Goal: Navigation & Orientation: Find specific page/section

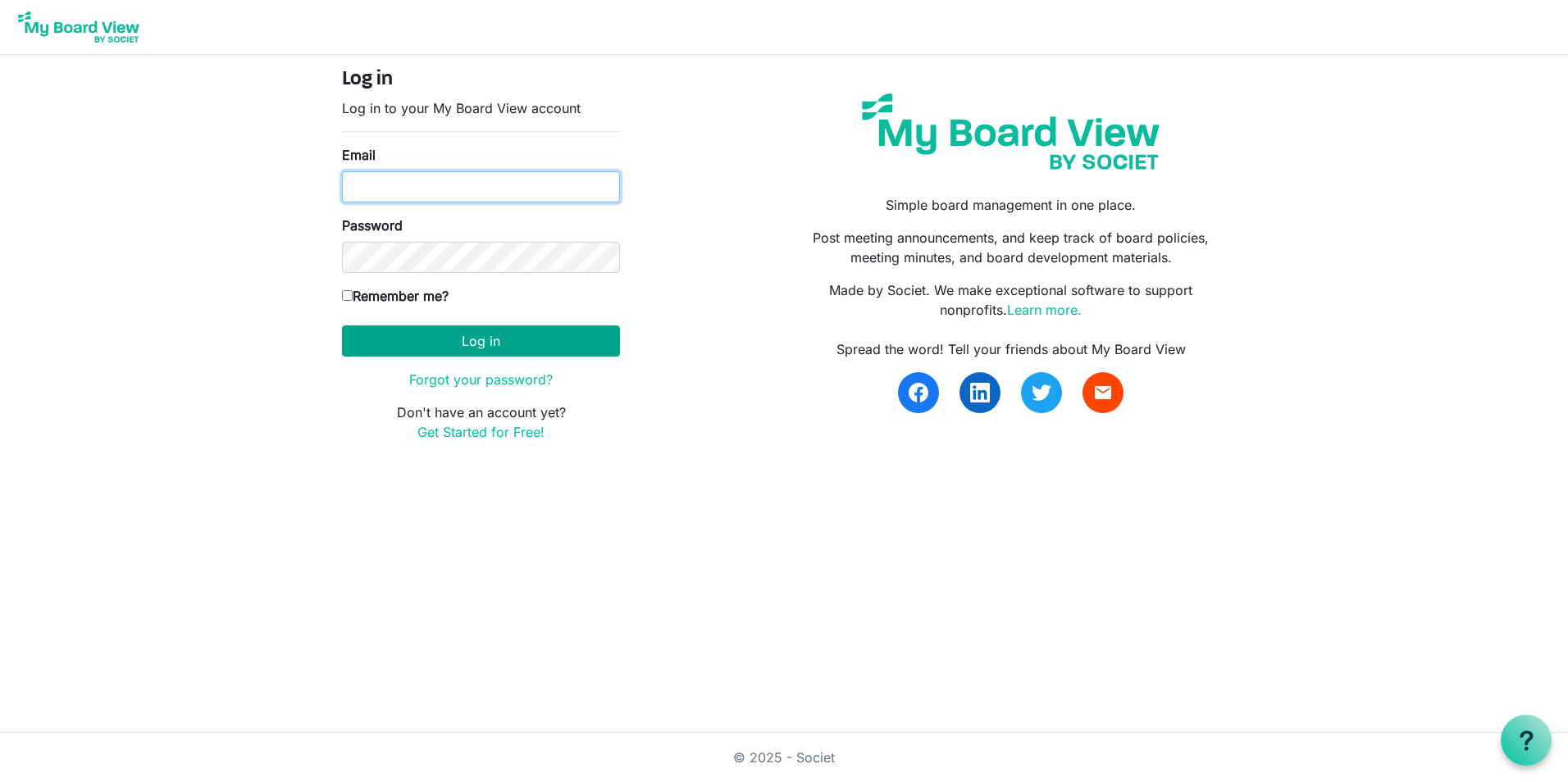
type input "[EMAIL_ADDRESS][DOMAIN_NAME]"
click at [503, 348] on button "Log in" at bounding box center [481, 341] width 278 height 31
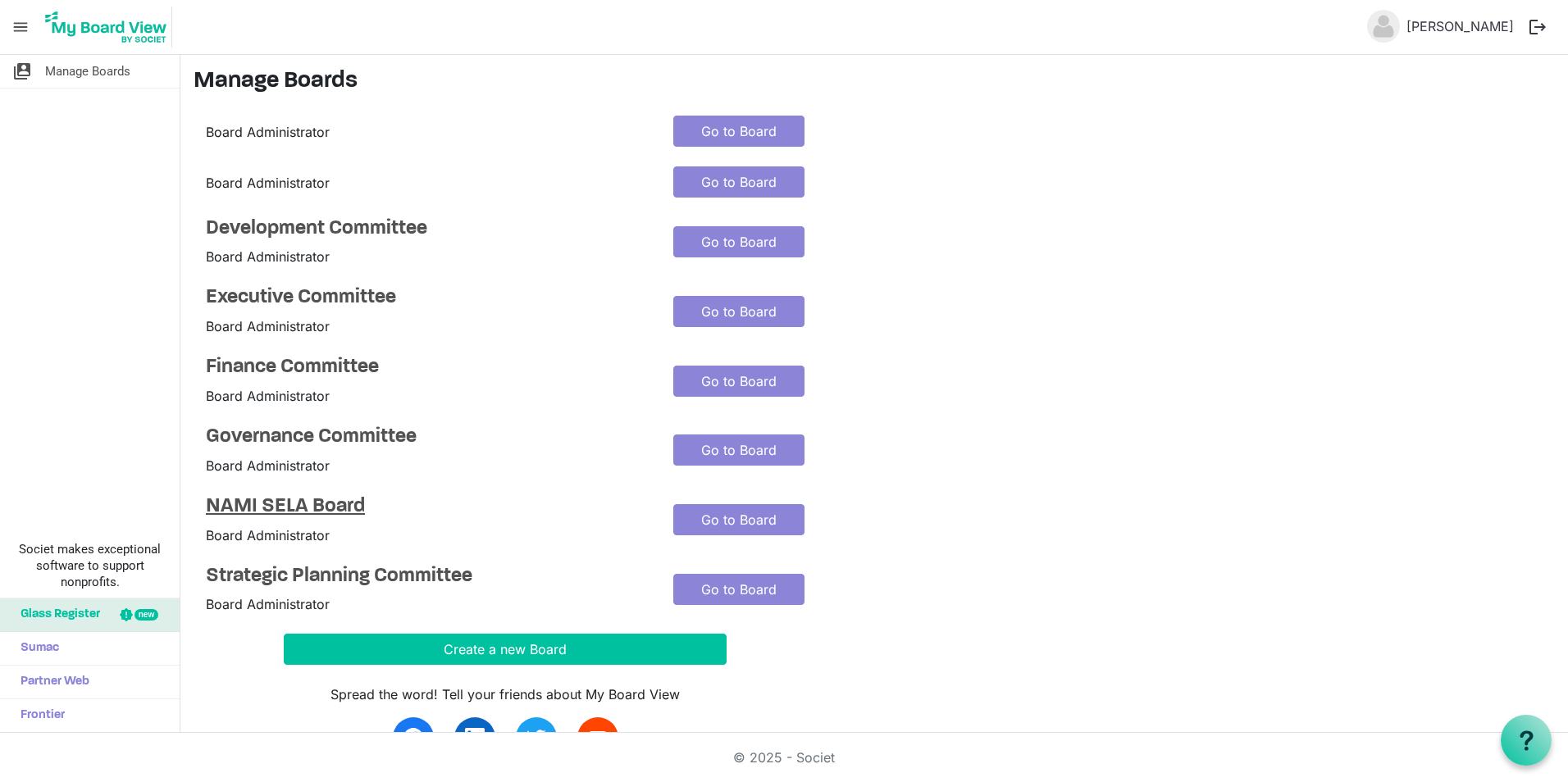
click at [269, 500] on h4 "NAMI SELA Board" at bounding box center [427, 507] width 443 height 23
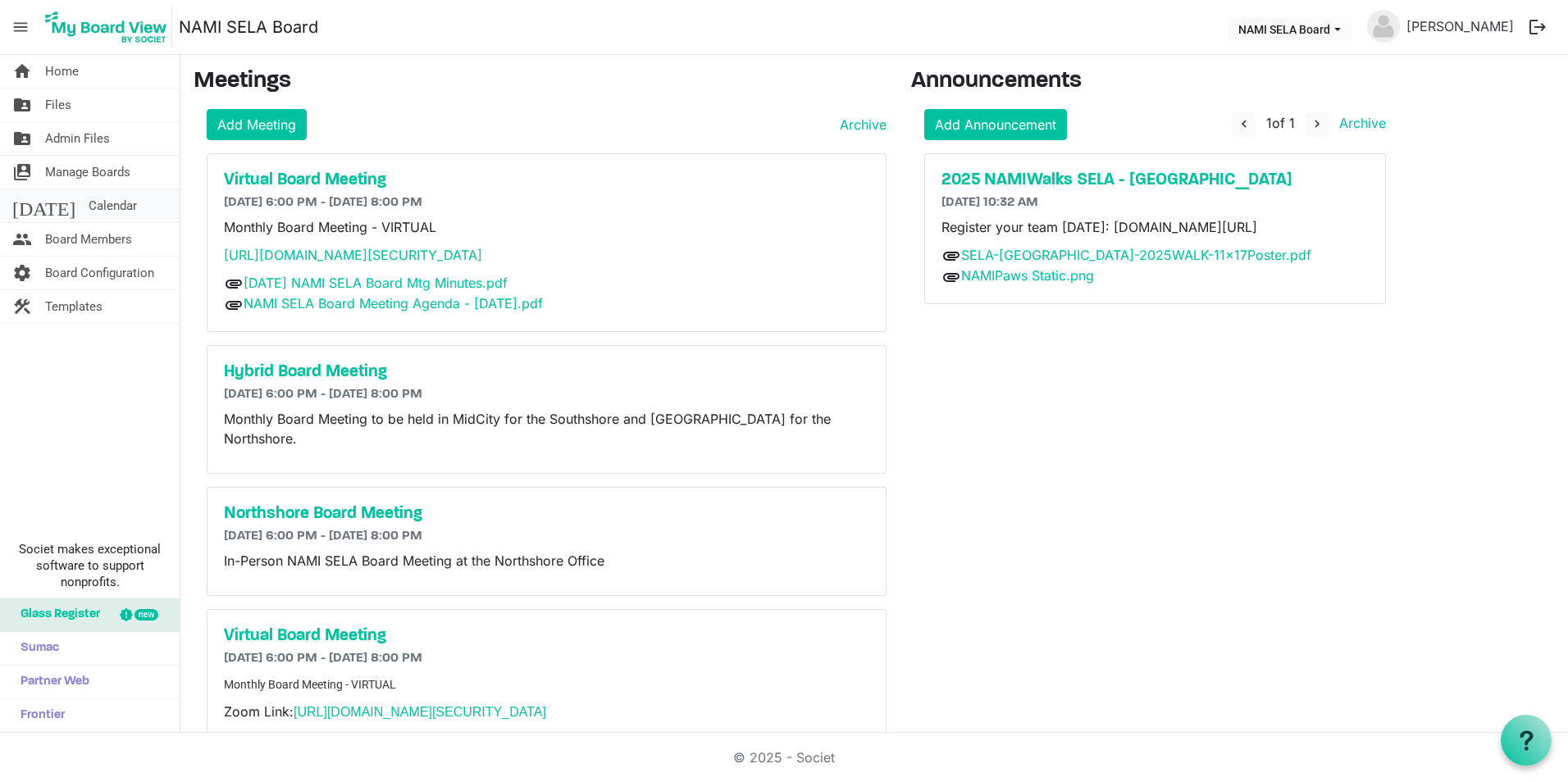
click at [104, 209] on link "[DATE] Calendar" at bounding box center [90, 206] width 179 height 33
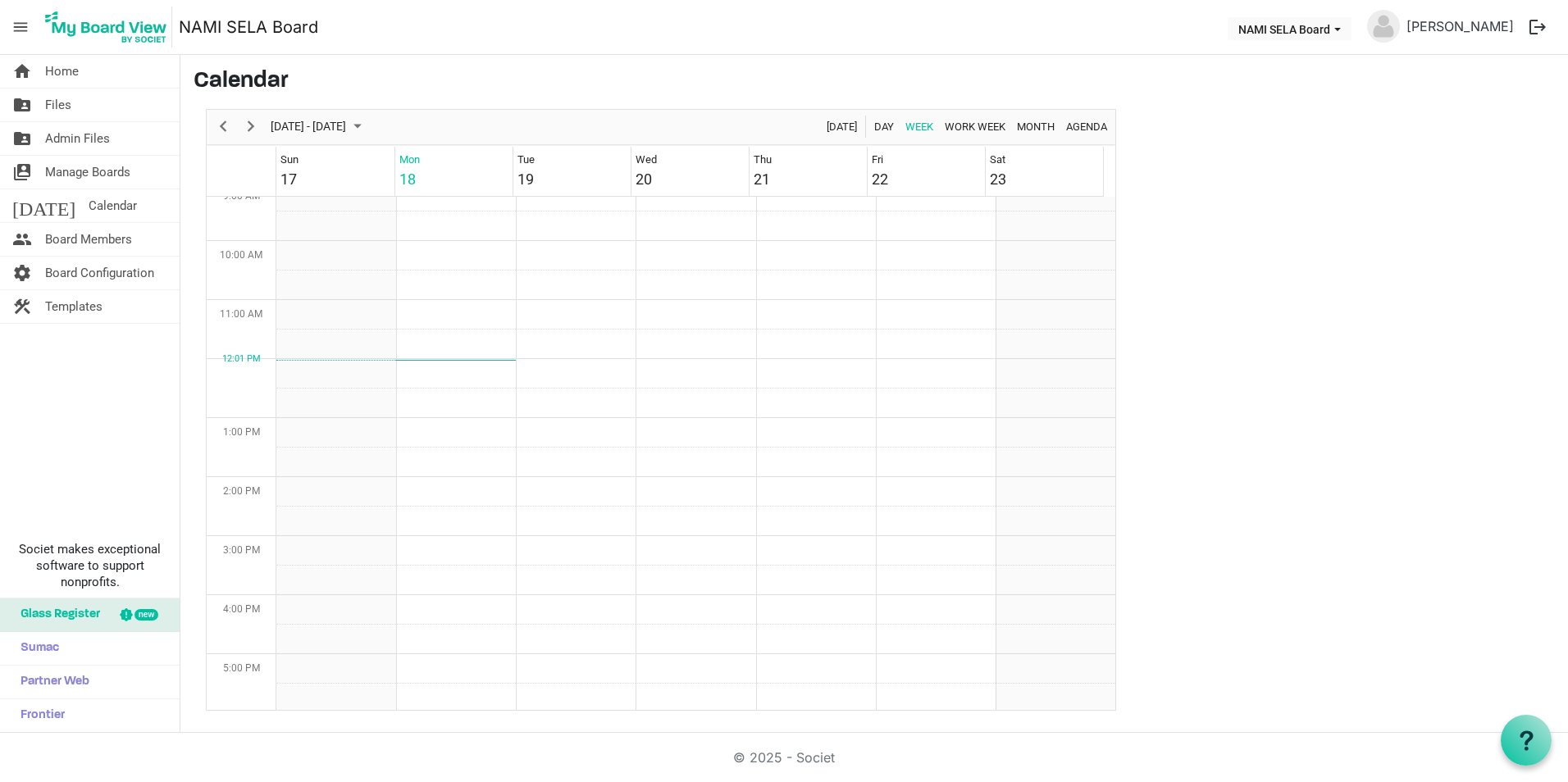
scroll to position [575, 0]
click at [1455, 30] on link "[PERSON_NAME]" at bounding box center [1460, 26] width 121 height 33
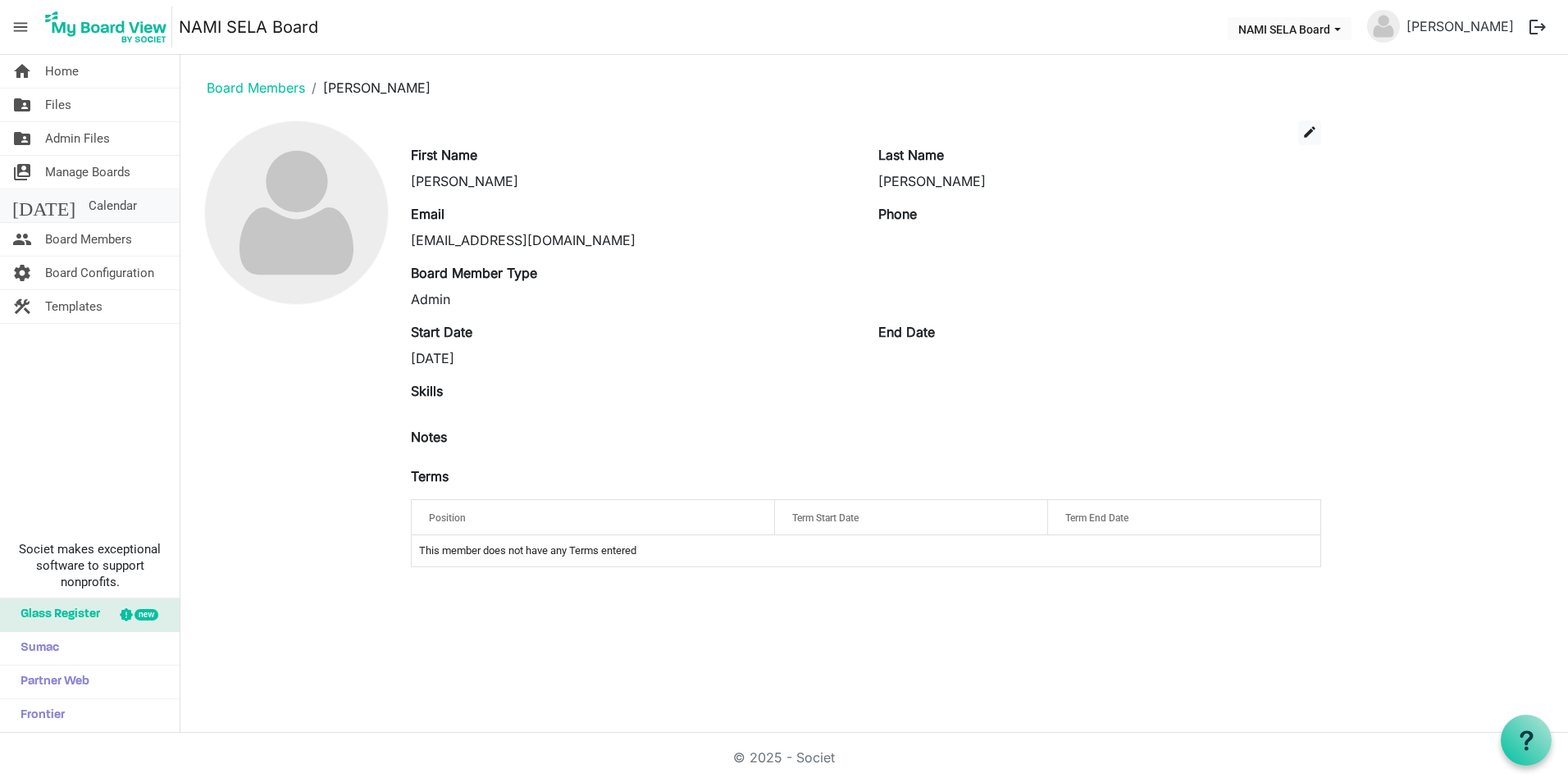
click at [89, 199] on span "Calendar" at bounding box center [113, 206] width 49 height 33
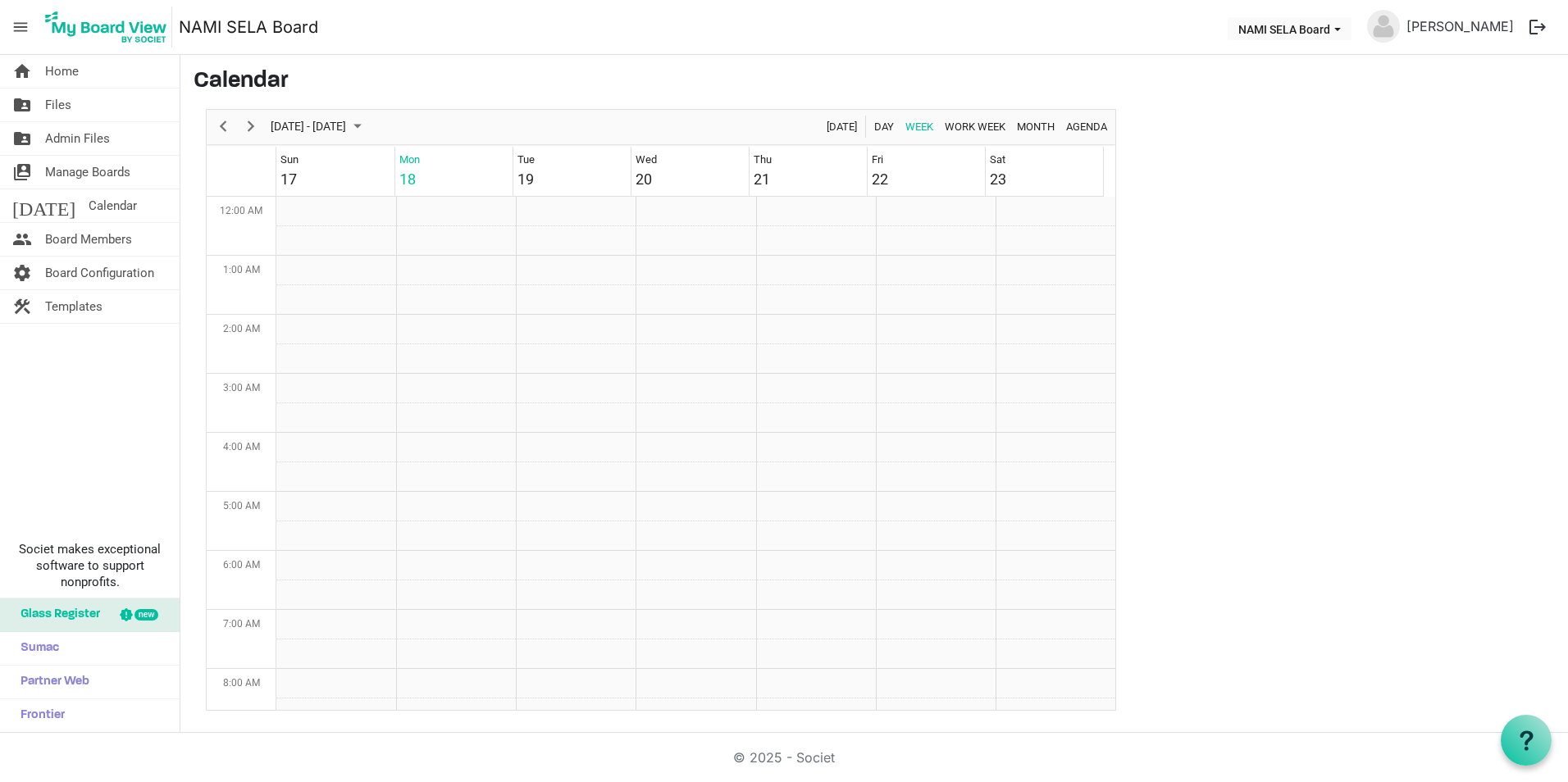
scroll to position [531, 0]
click at [64, 136] on span "Admin Files" at bounding box center [77, 138] width 64 height 33
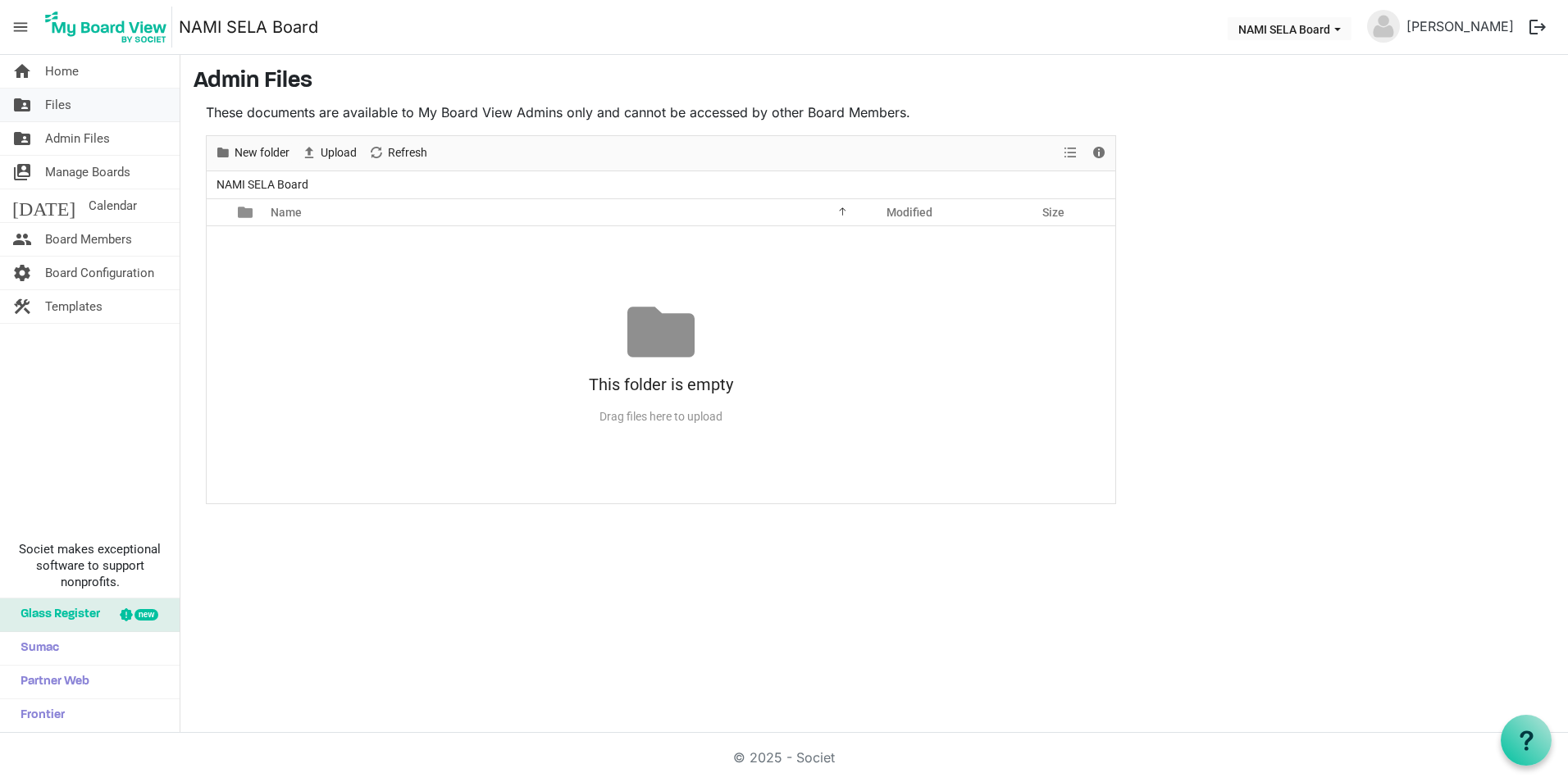
click at [74, 104] on link "folder_shared Files" at bounding box center [90, 105] width 179 height 33
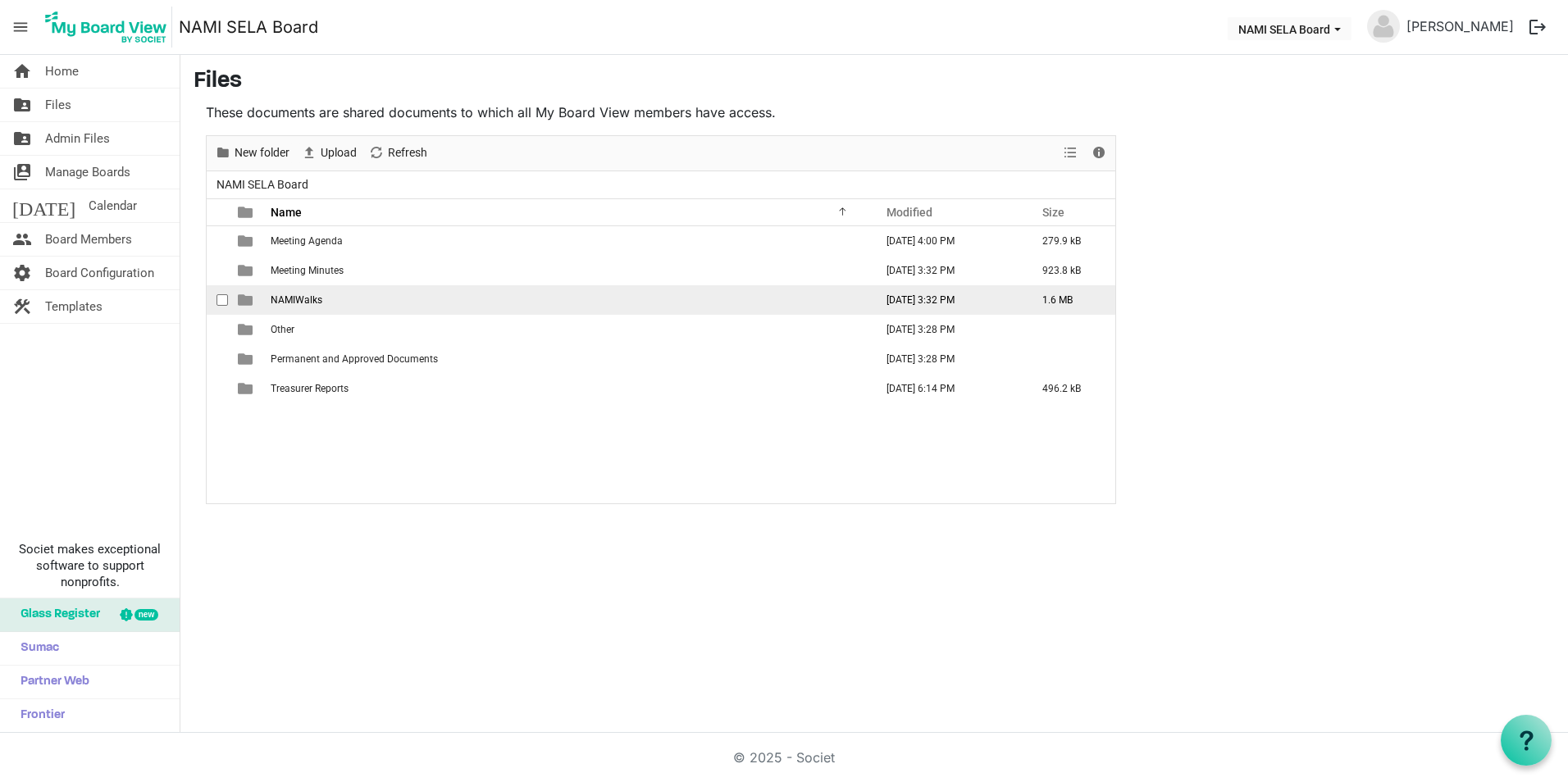
click at [291, 297] on span "NAMIWalks" at bounding box center [296, 300] width 52 height 12
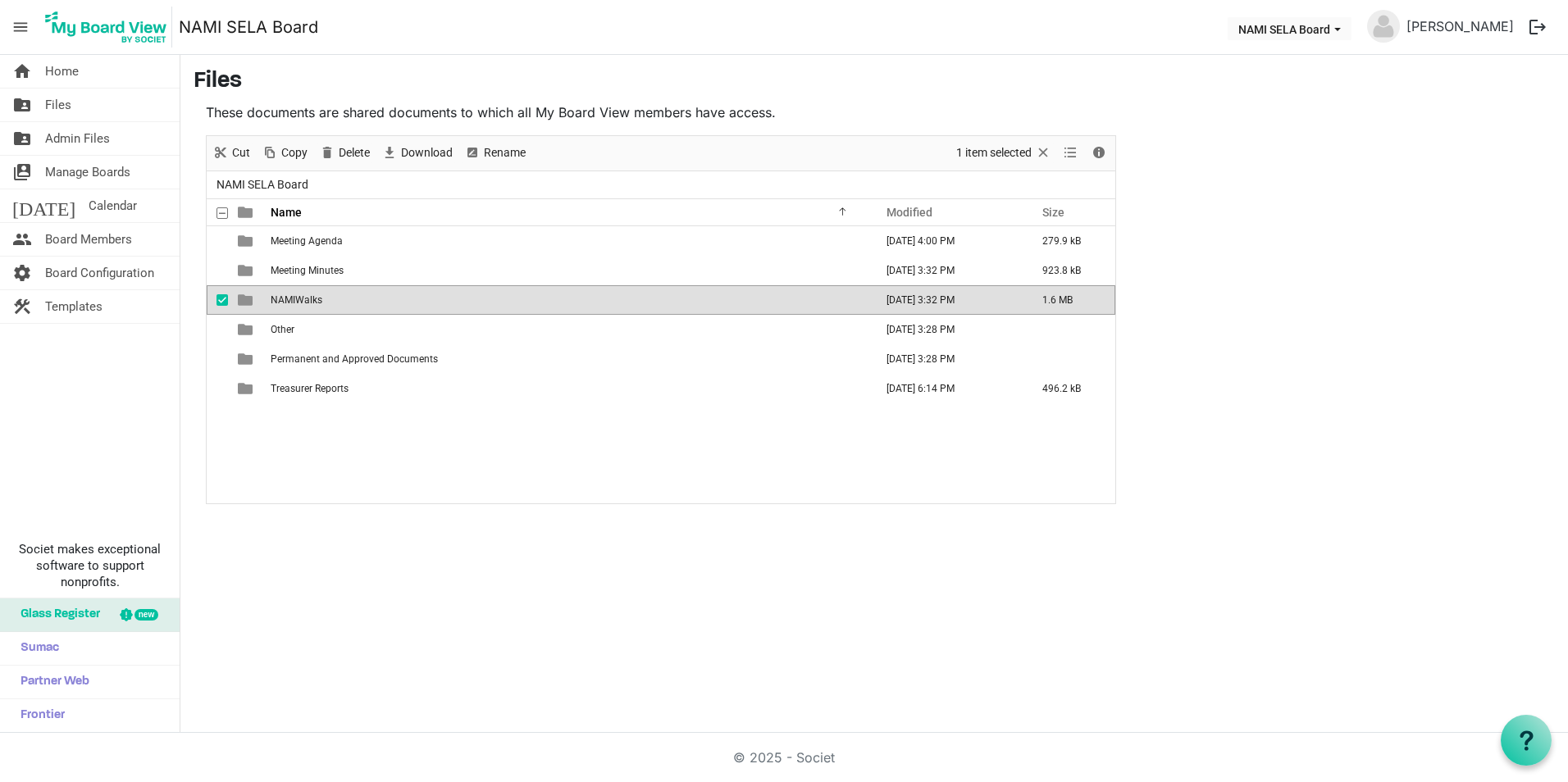
click at [291, 297] on span "NAMIWalks" at bounding box center [296, 300] width 52 height 12
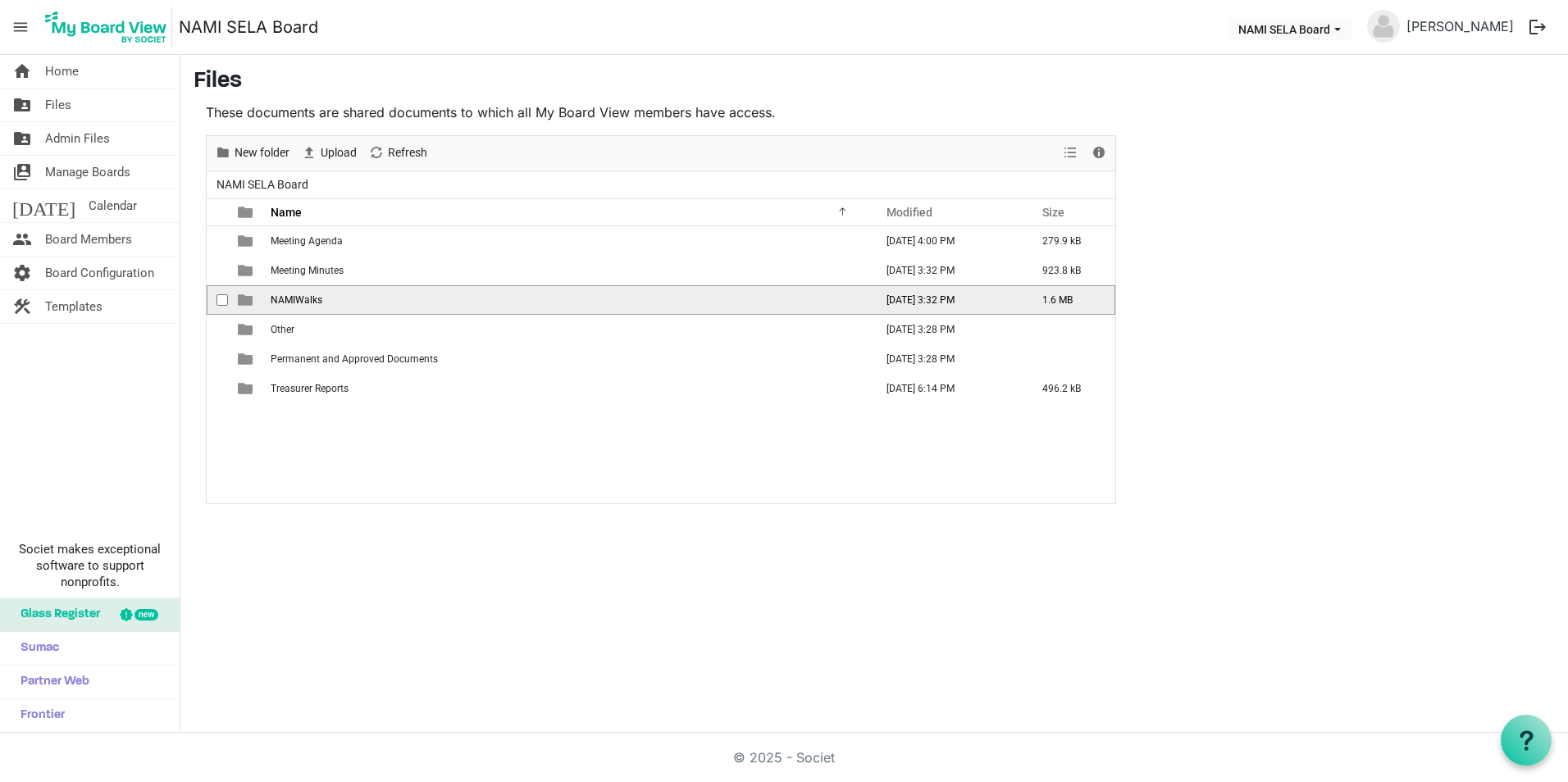
click at [291, 297] on span "NAMIWalks" at bounding box center [296, 300] width 52 height 12
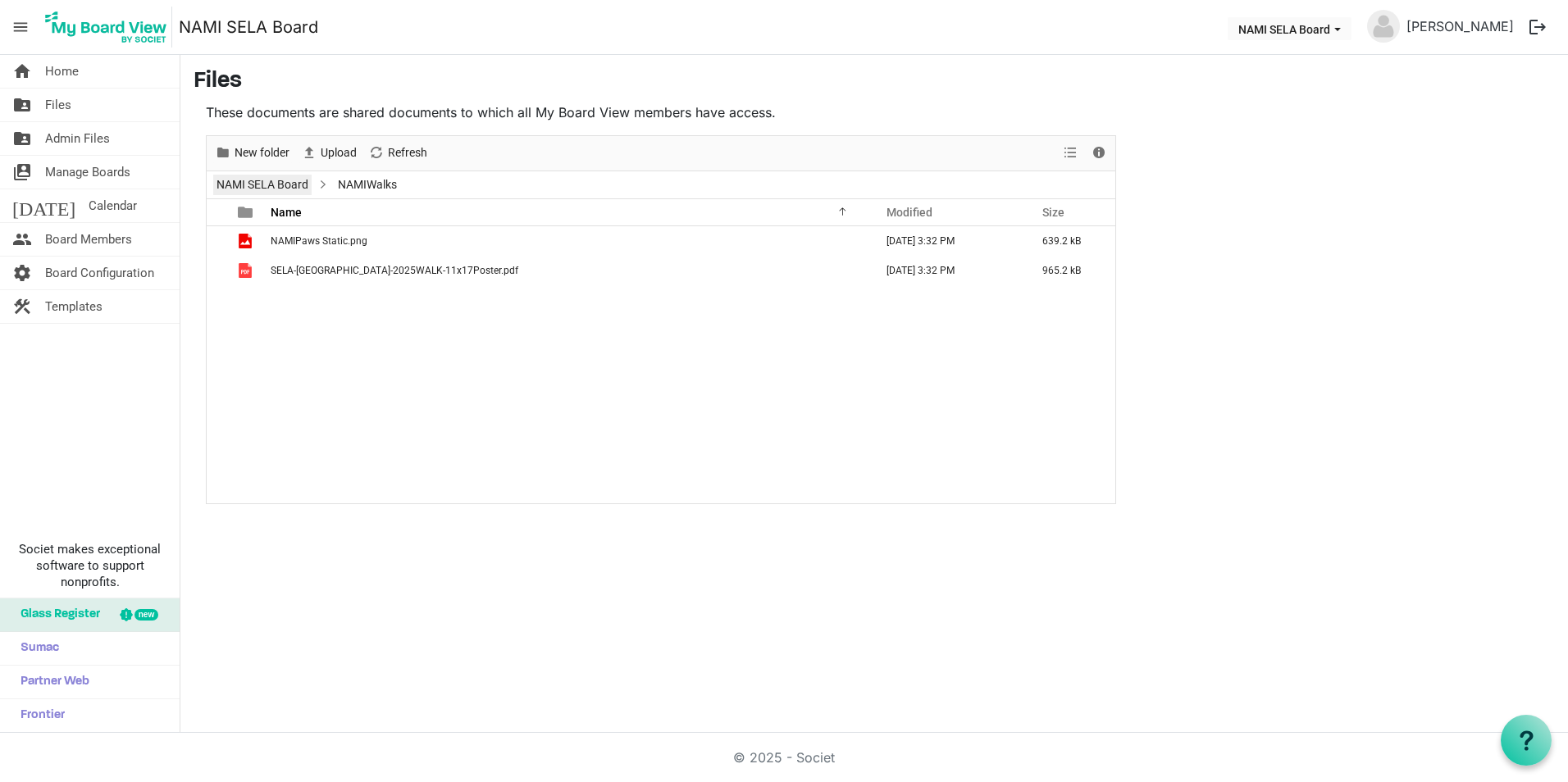
click at [287, 182] on link "NAMI SELA Board" at bounding box center [262, 184] width 98 height 20
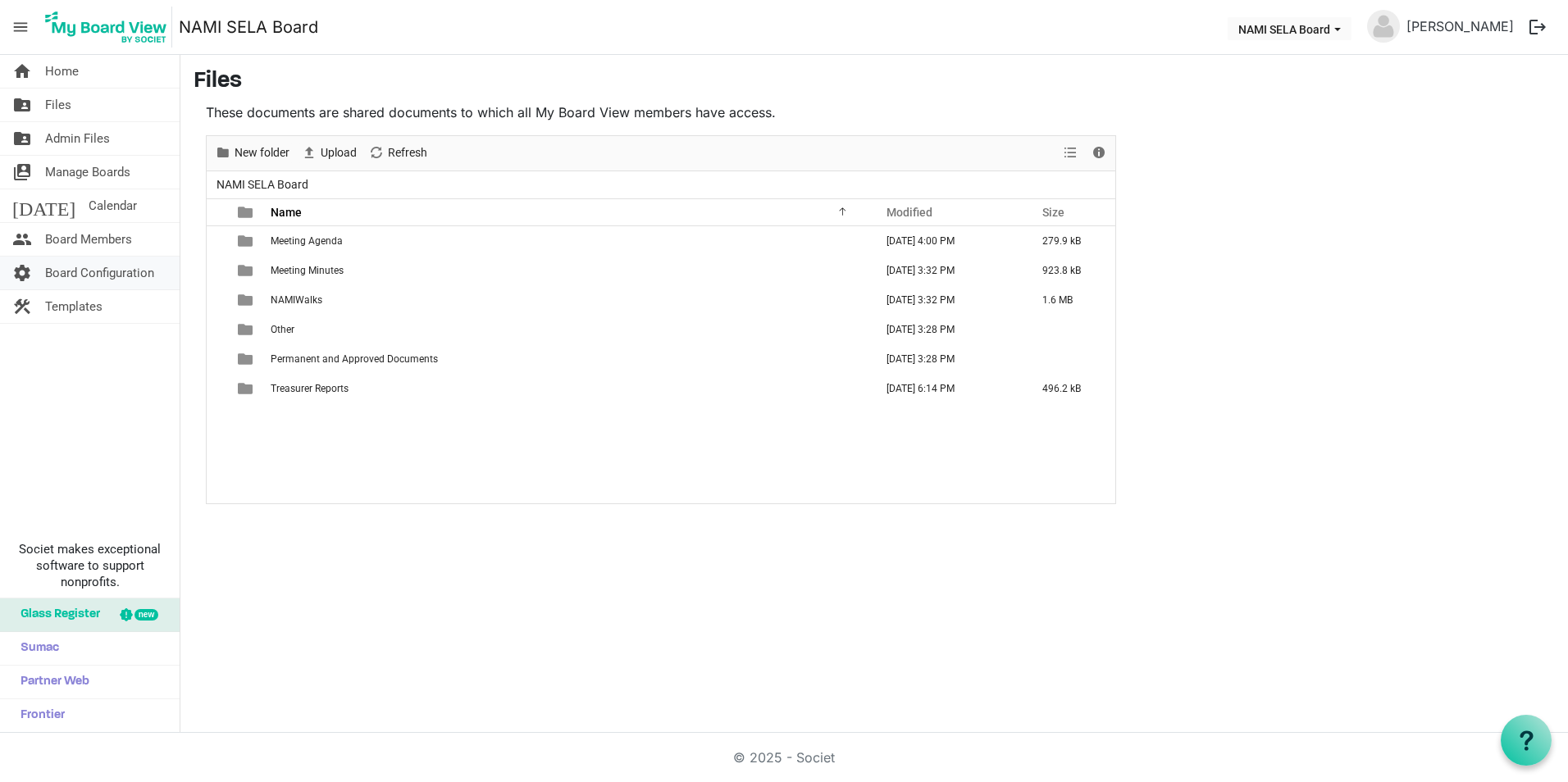
click at [101, 271] on span "Board Configuration" at bounding box center [99, 273] width 109 height 33
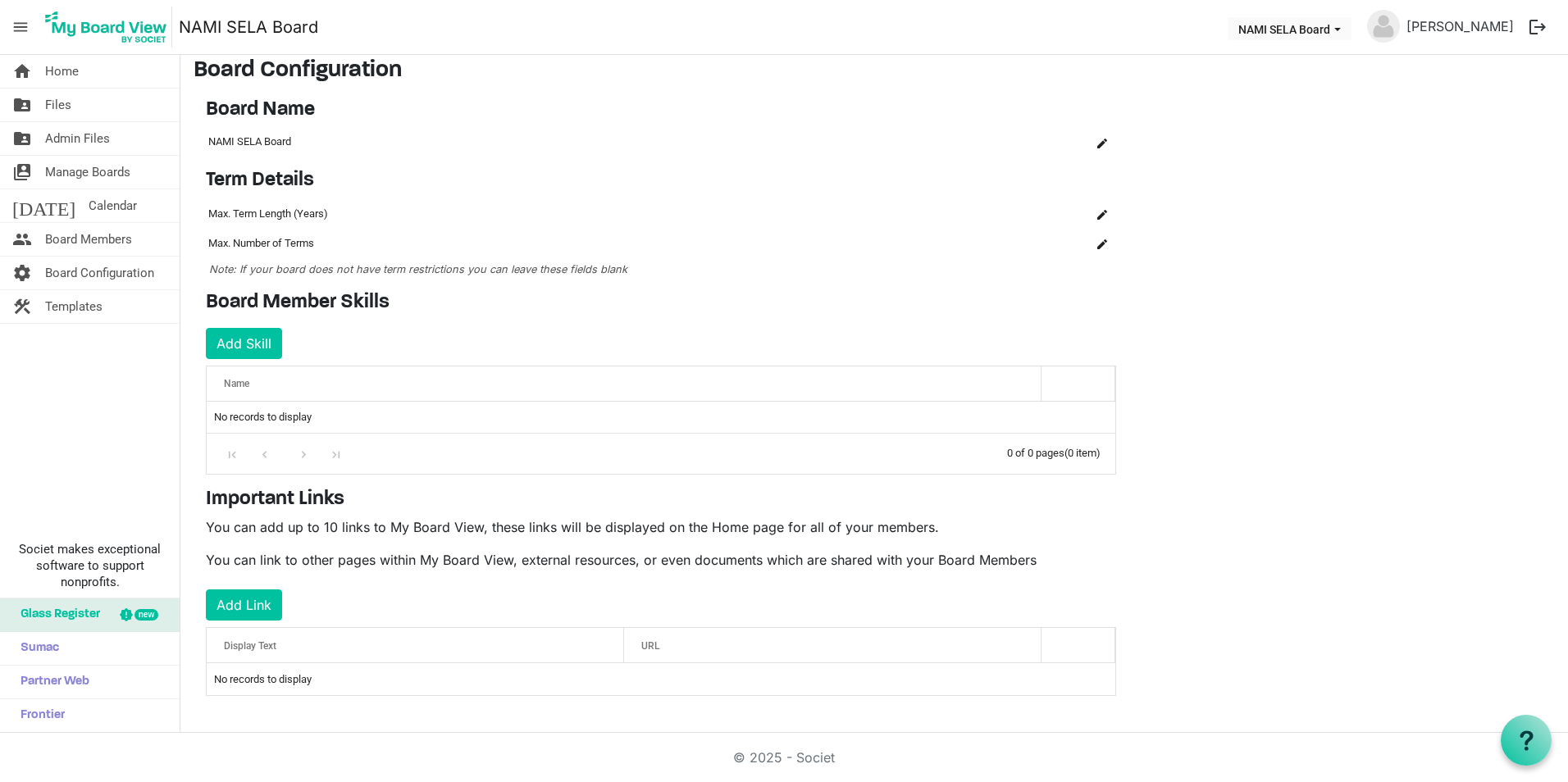
scroll to position [13, 0]
click at [59, 225] on span "Board Members" at bounding box center [88, 240] width 87 height 33
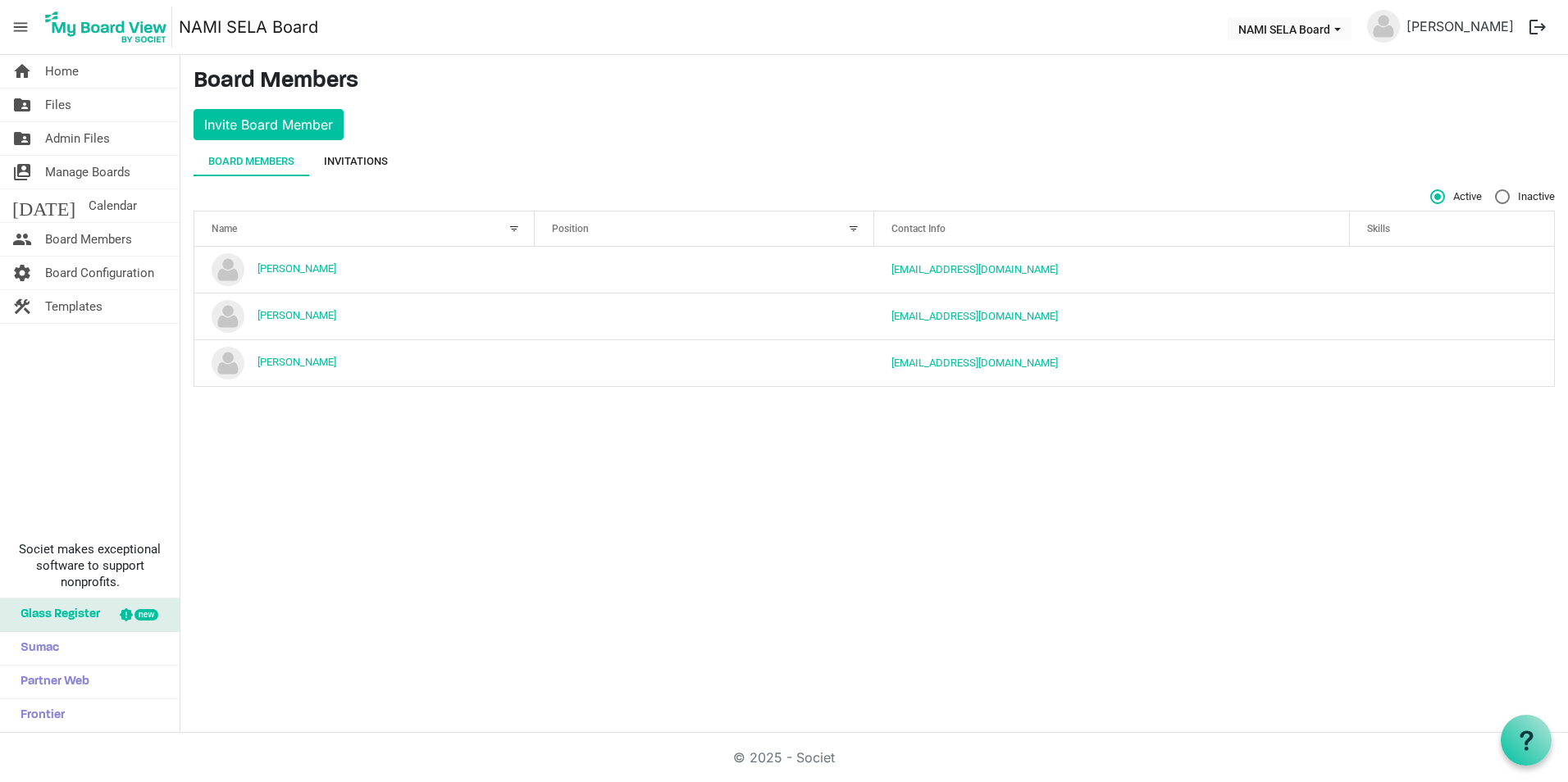
click at [383, 157] on div "Invitations" at bounding box center [356, 161] width 64 height 17
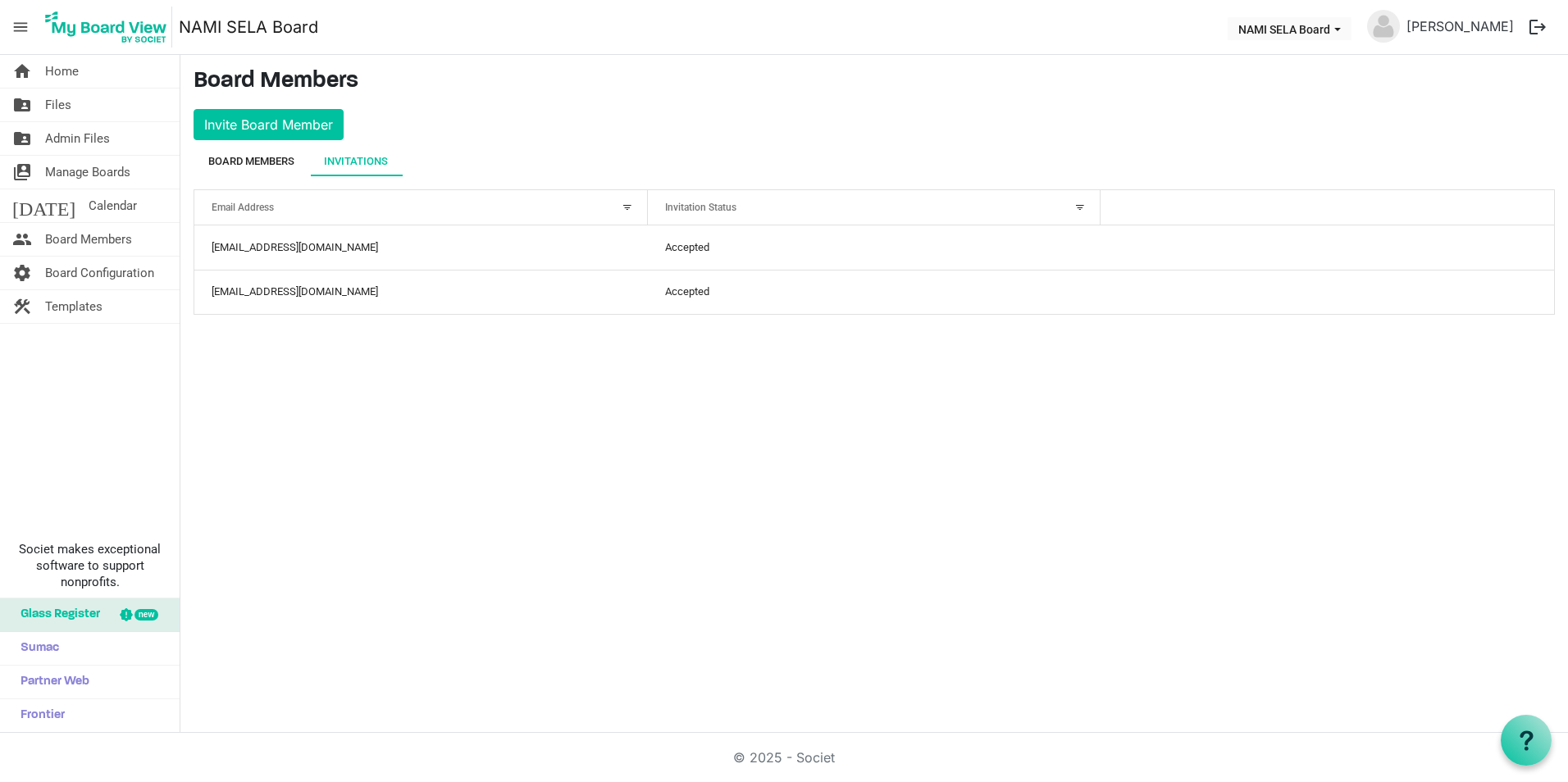
click at [289, 162] on div "Board Members" at bounding box center [252, 161] width 86 height 17
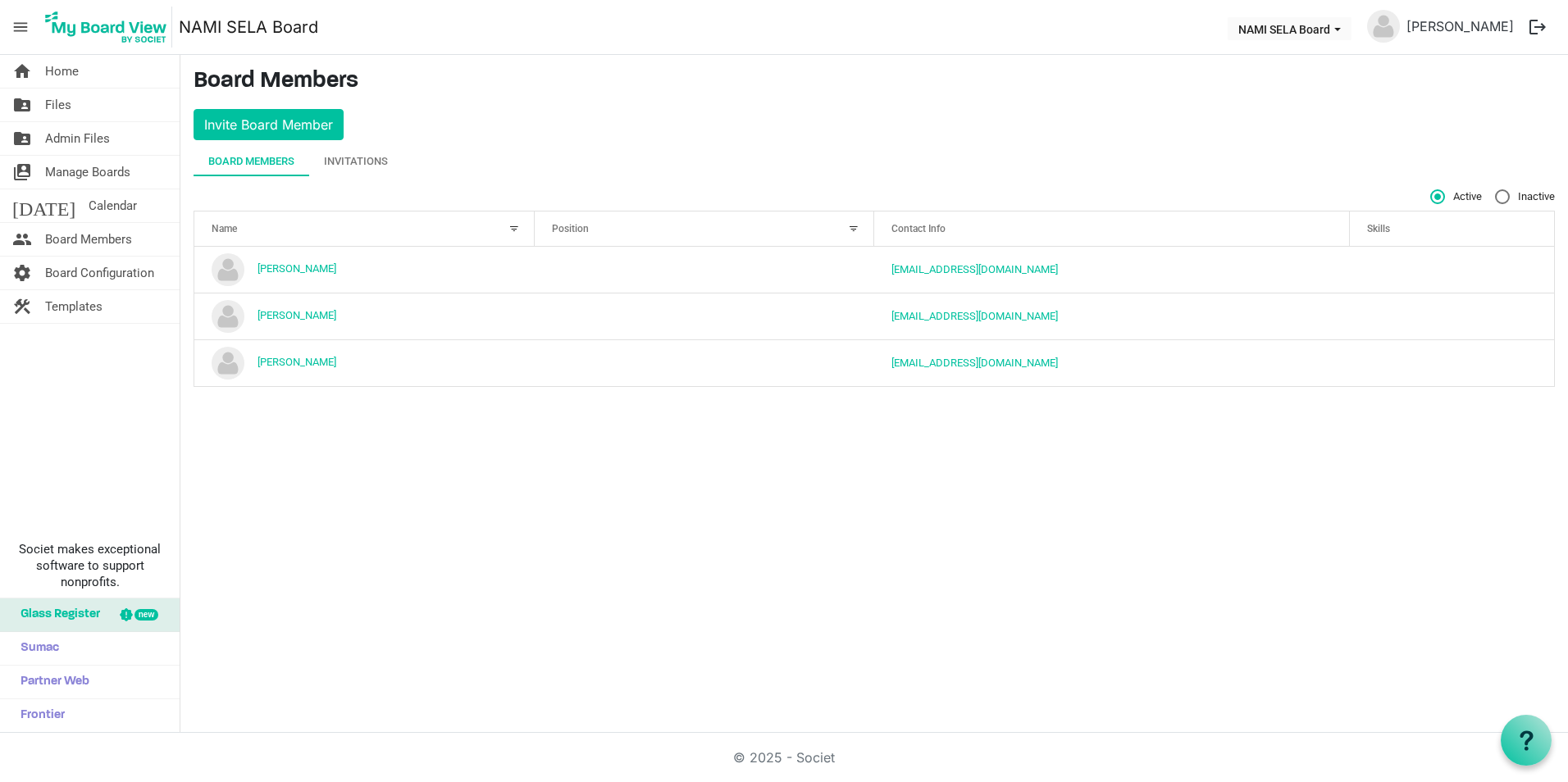
click at [28, 26] on span "menu" at bounding box center [20, 27] width 31 height 31
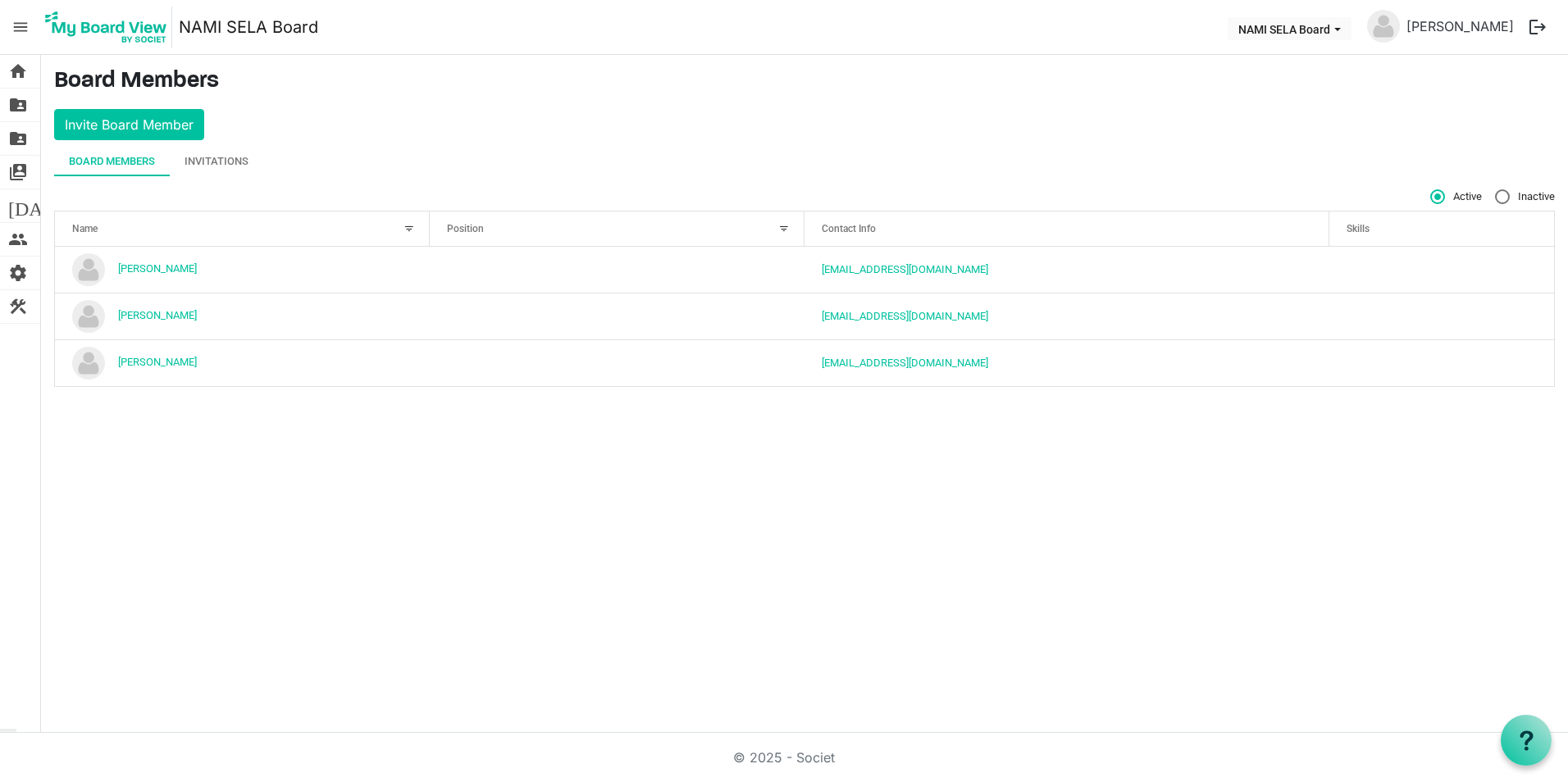
click at [24, 23] on span "menu" at bounding box center [20, 27] width 31 height 31
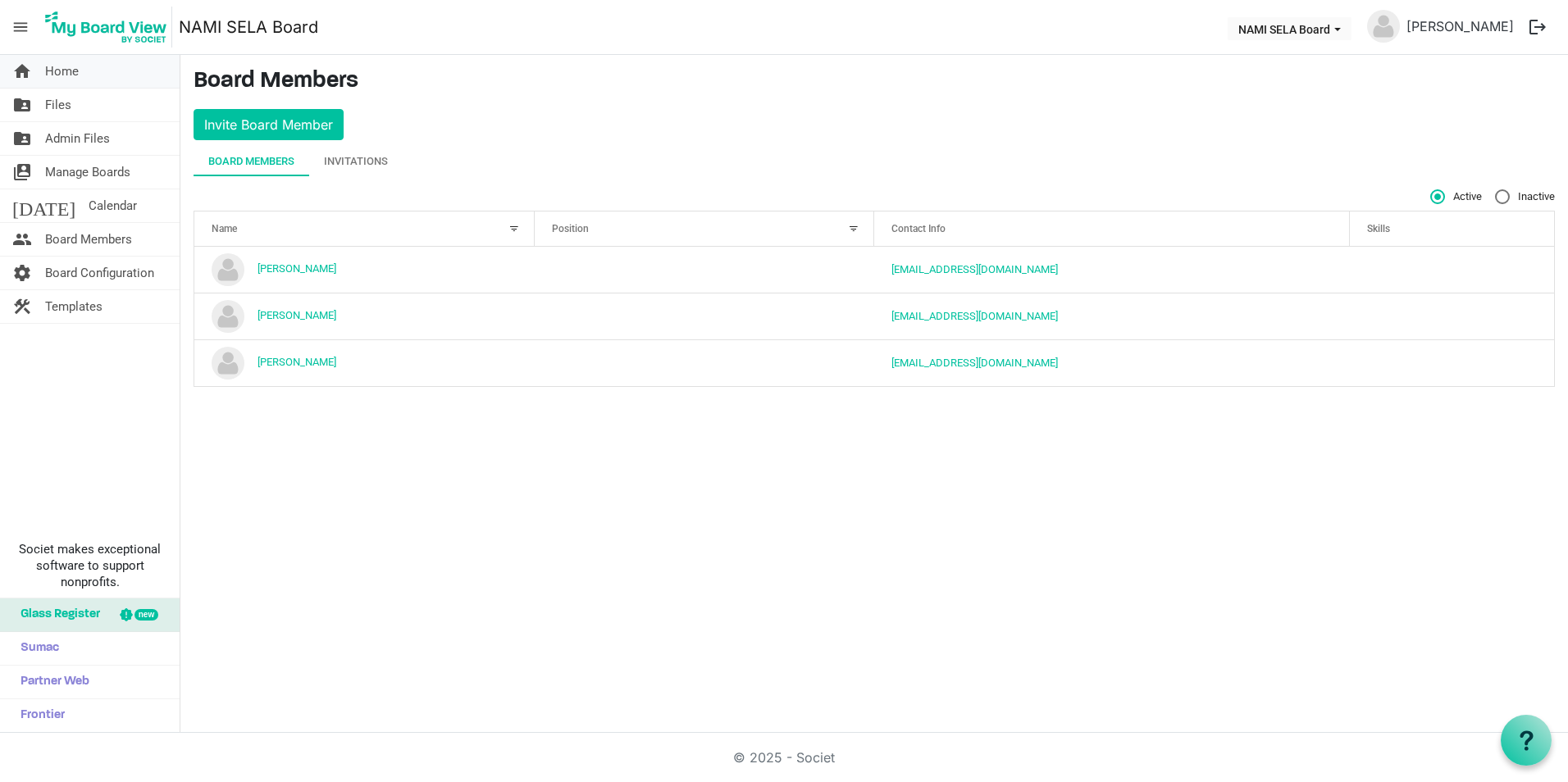
click at [52, 60] on span "Home" at bounding box center [61, 71] width 33 height 33
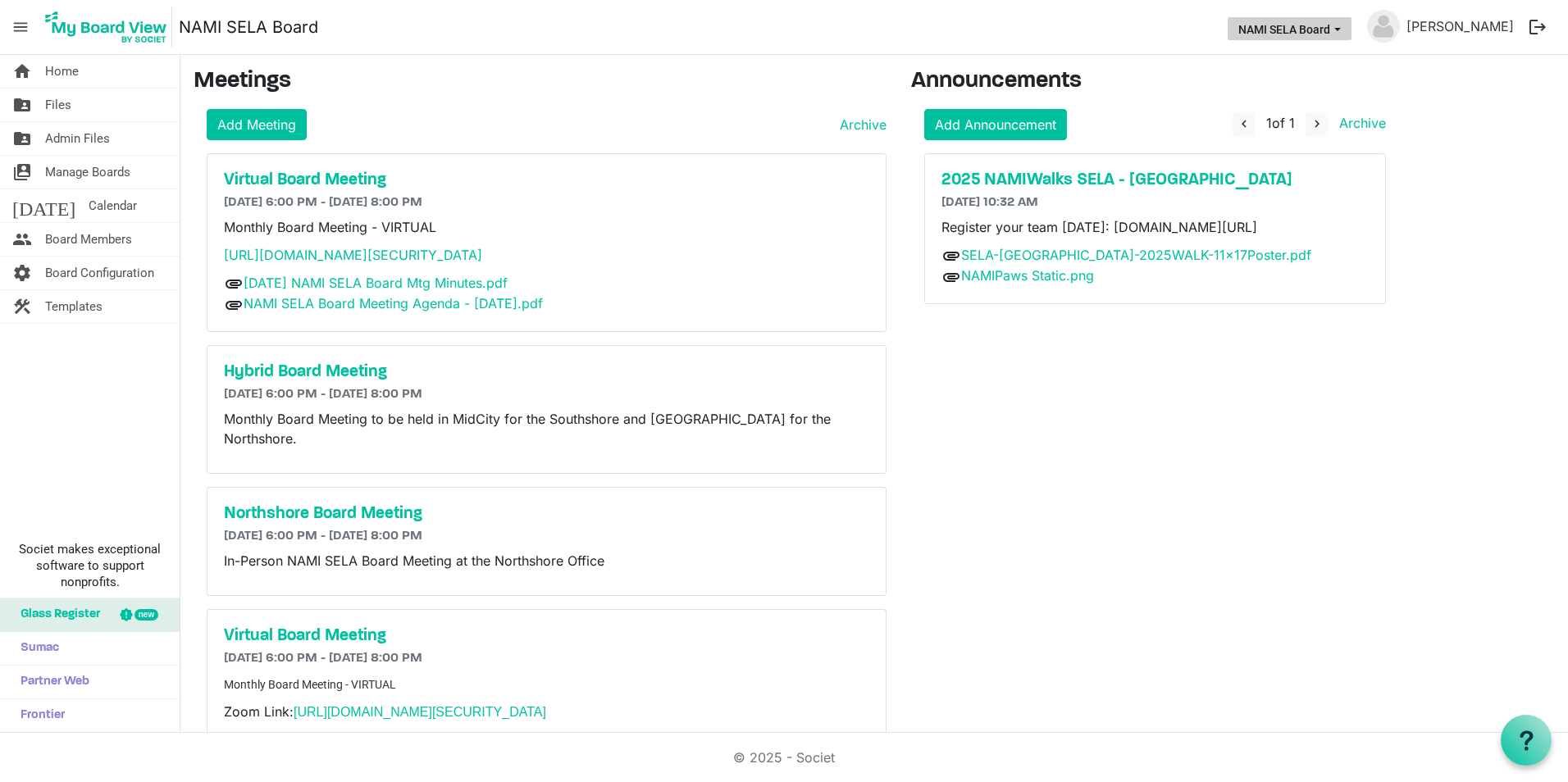
click at [1352, 36] on button "NAMI SELA Board" at bounding box center [1289, 29] width 124 height 23
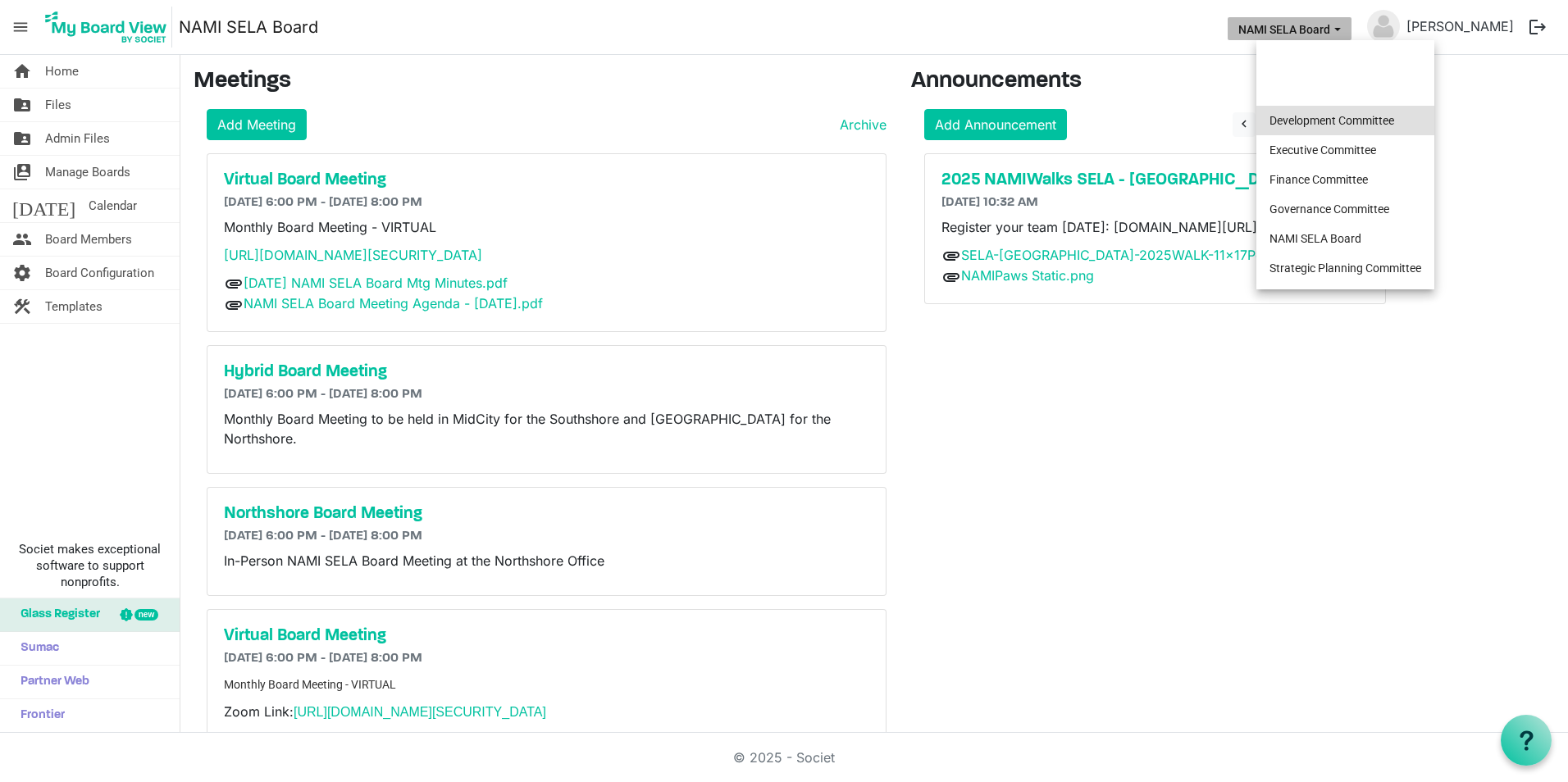
click at [1355, 116] on li "Development Committee" at bounding box center [1345, 120] width 177 height 29
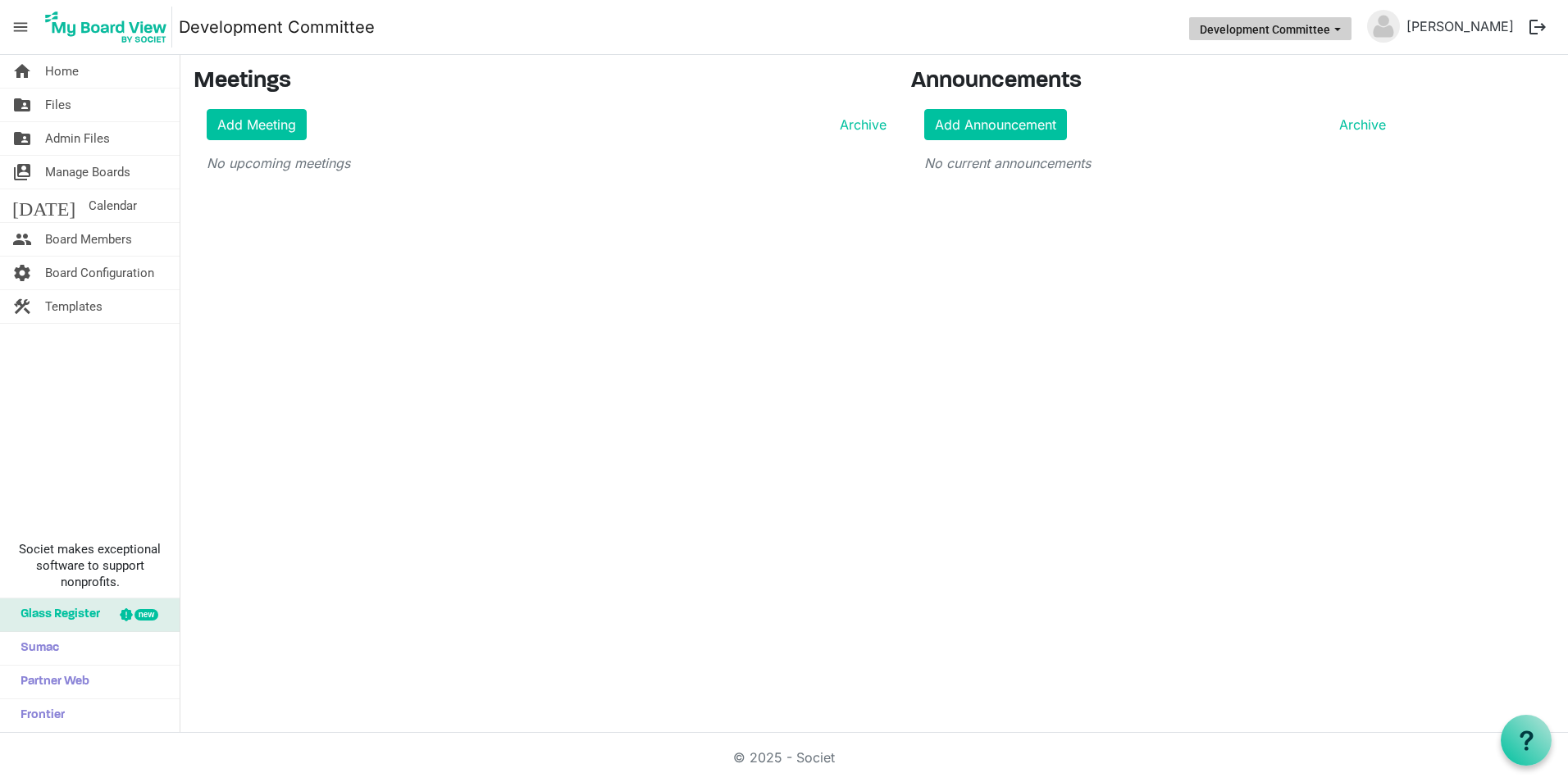
click at [1348, 32] on button "Development Committee" at bounding box center [1270, 29] width 163 height 23
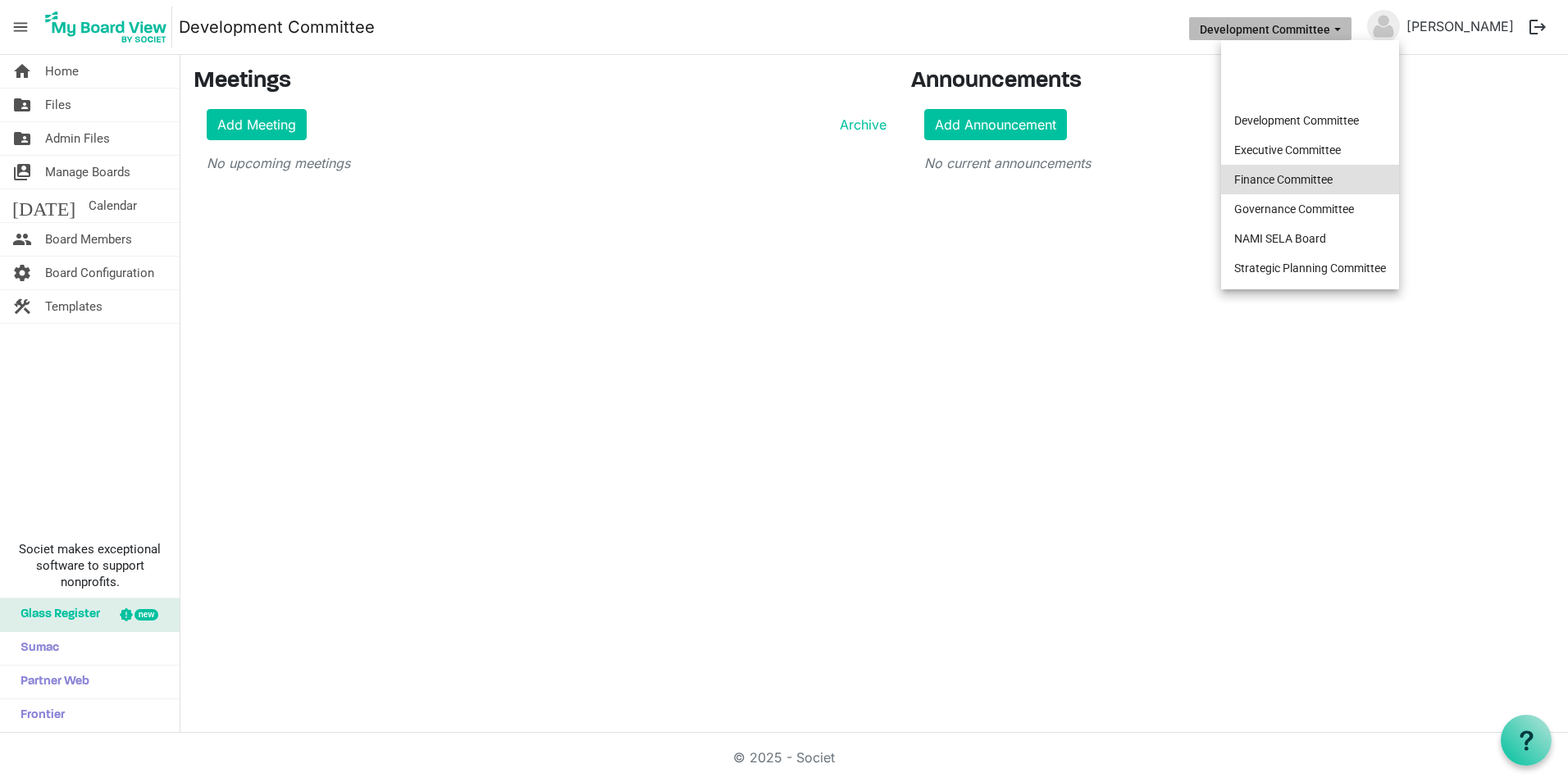
click at [1313, 180] on li "Finance Committee" at bounding box center [1310, 179] width 177 height 29
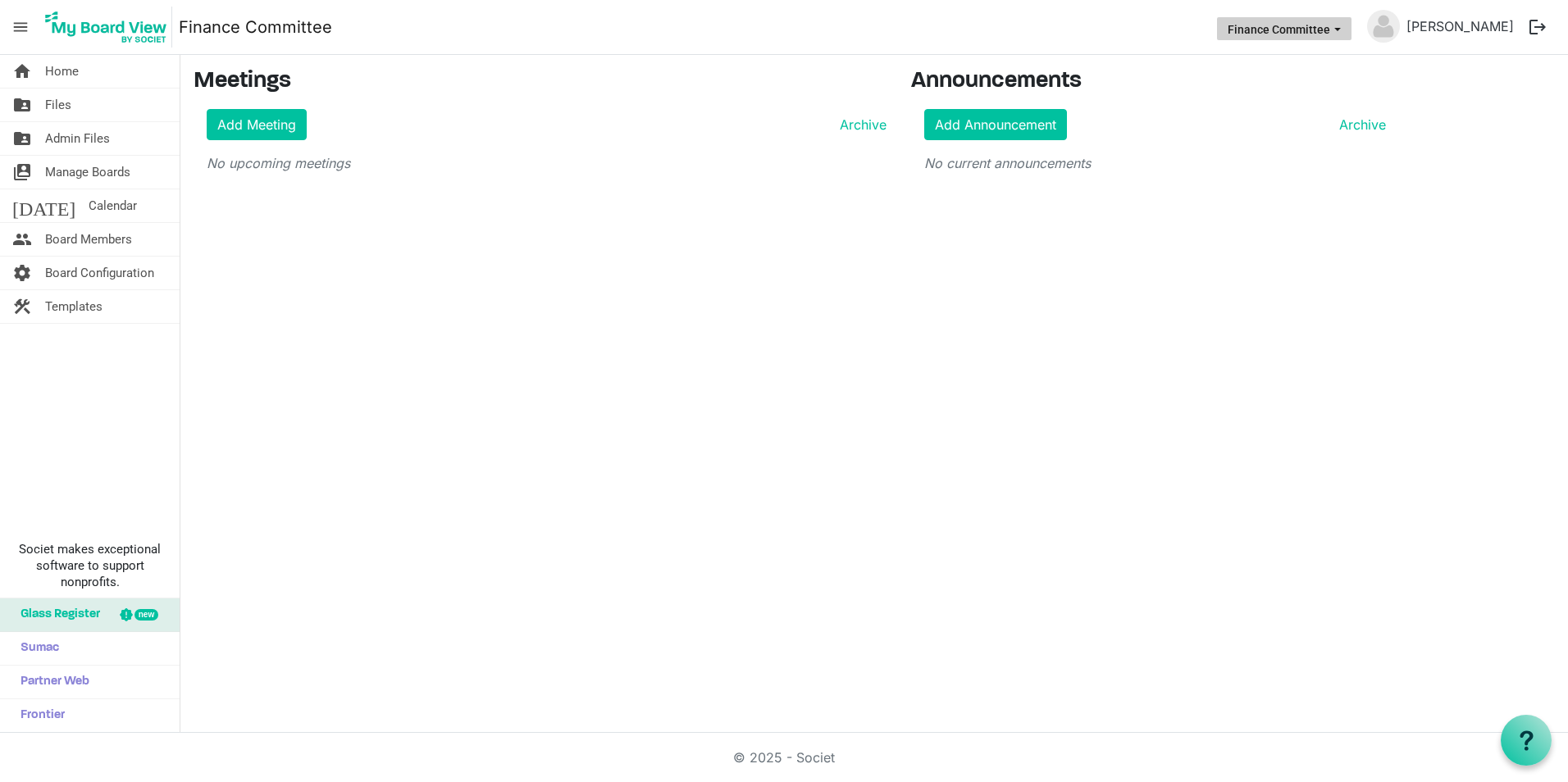
click at [1352, 31] on button "Finance Committee" at bounding box center [1284, 29] width 135 height 23
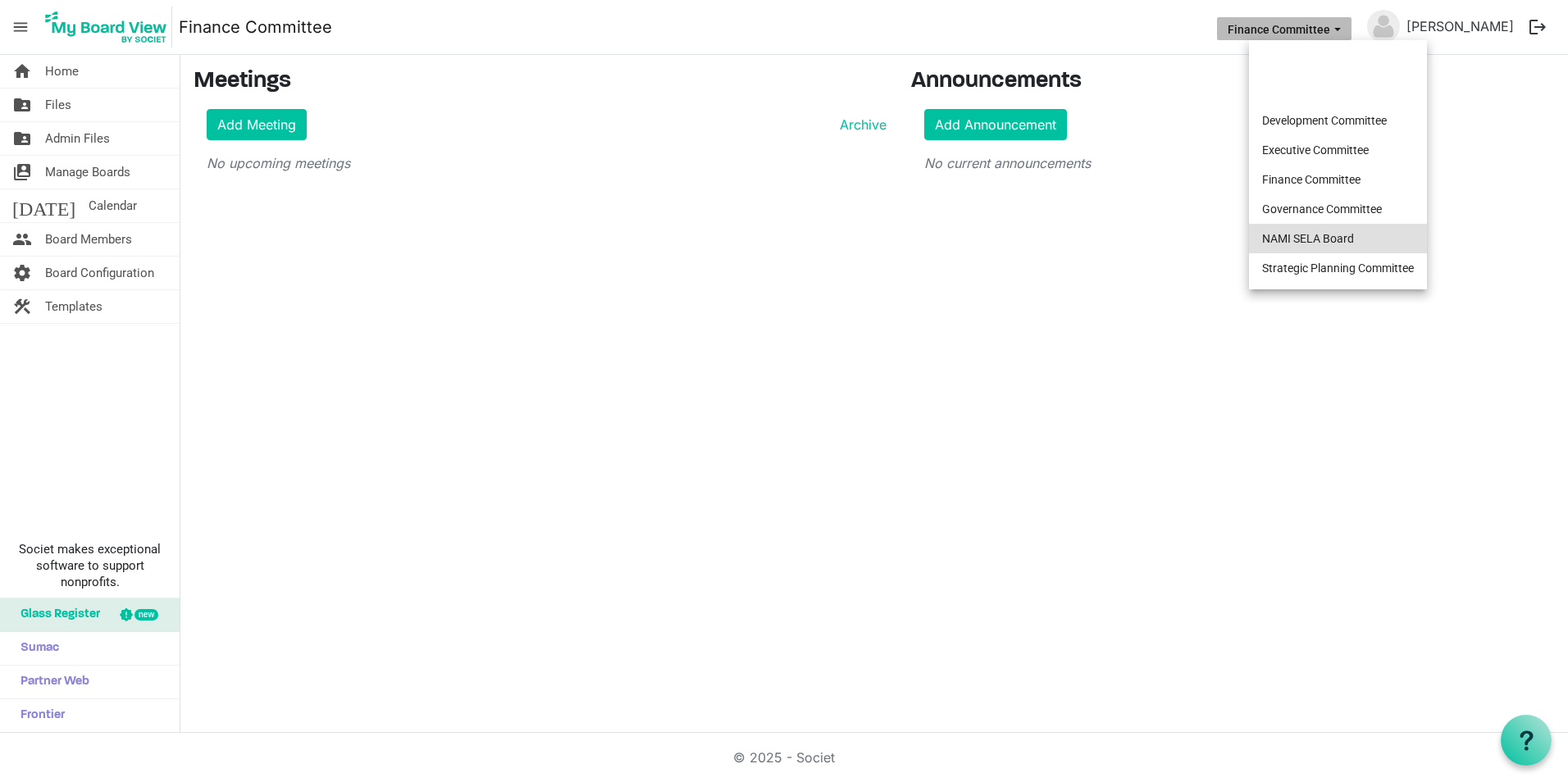
click at [1329, 238] on li "NAMI SELA Board" at bounding box center [1338, 239] width 177 height 29
